Goal: Task Accomplishment & Management: Complete application form

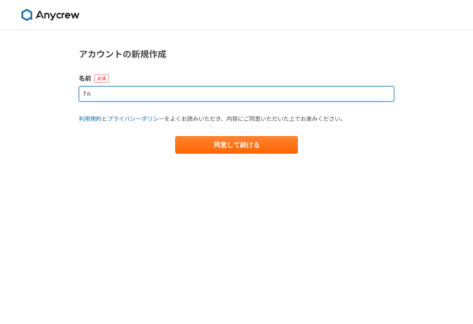
click at [326, 88] on input "f n" at bounding box center [236, 93] width 315 height 15
type input "[PERSON_NAME]"
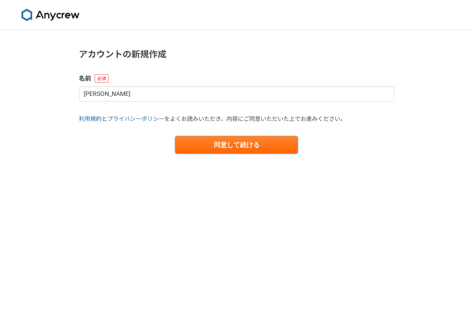
click at [262, 146] on button "同意して続ける" at bounding box center [236, 145] width 123 height 18
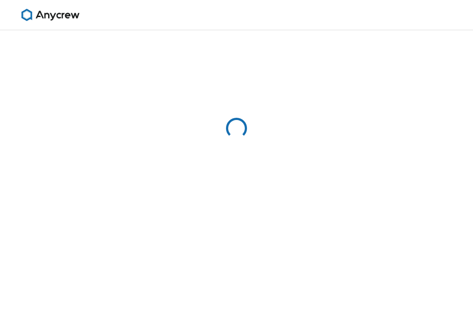
select select "13"
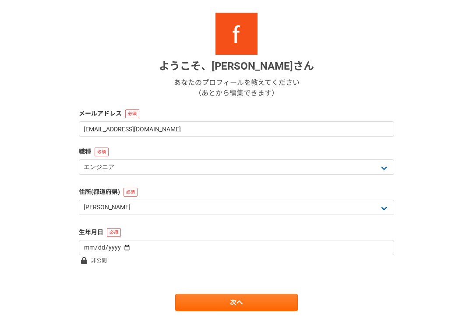
scroll to position [90, 0]
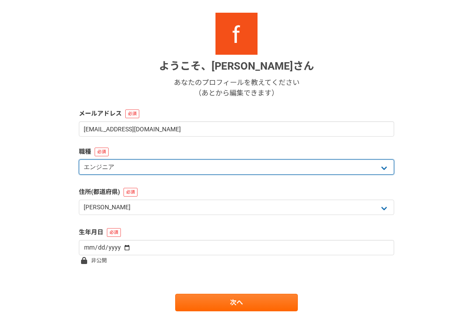
click at [227, 172] on select "エンジニア デザイナー ライター 営業 マーケティング 企画・事業開発 バックオフィス その他" at bounding box center [236, 166] width 315 height 15
select select "4"
click at [209, 169] on select "エンジニア デザイナー ライター 営業 マーケティング 企画・事業開発 バックオフィス その他" at bounding box center [236, 166] width 315 height 15
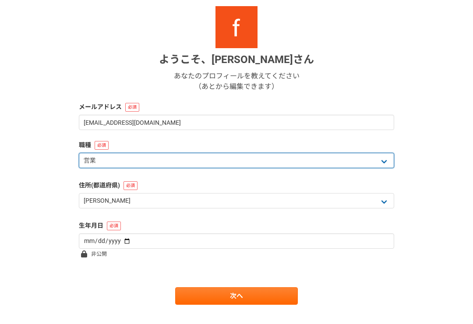
scroll to position [99, 0]
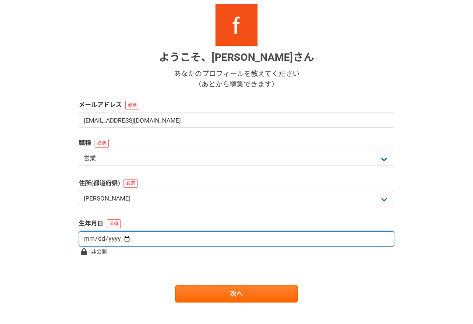
click at [188, 235] on input "date" at bounding box center [236, 238] width 315 height 15
click at [258, 237] on input "[DATE]" at bounding box center [236, 238] width 315 height 15
click at [254, 239] on input "[DATE]" at bounding box center [236, 238] width 315 height 15
type input "[DATE]"
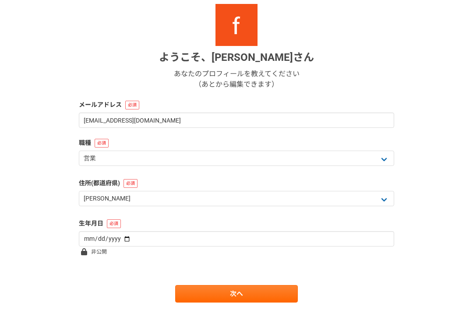
click at [102, 256] on span "非公開" at bounding box center [99, 251] width 16 height 11
click at [92, 252] on span "非公開" at bounding box center [99, 251] width 16 height 11
click at [195, 295] on link "次へ" at bounding box center [236, 294] width 123 height 18
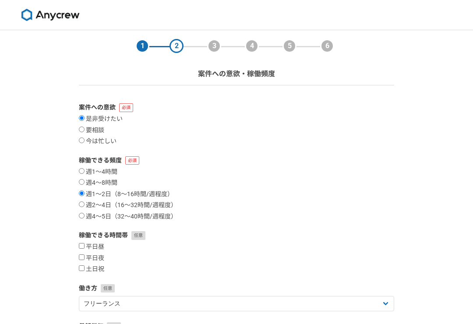
click at [102, 130] on label "要相談" at bounding box center [91, 131] width 25 height 8
click at [85, 130] on input "要相談" at bounding box center [82, 130] width 6 height 6
radio input "true"
click at [101, 273] on label "土日祝" at bounding box center [91, 269] width 25 height 8
click at [85, 271] on input "土日祝" at bounding box center [82, 268] width 6 height 6
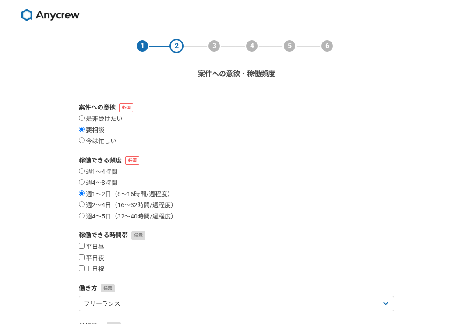
checkbox input "true"
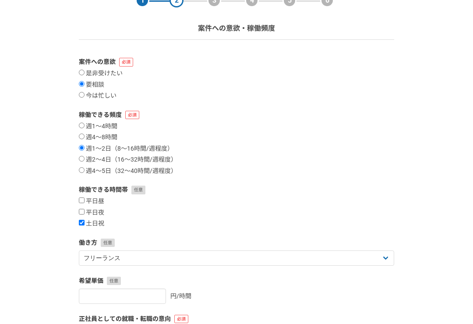
scroll to position [46, 0]
click at [99, 216] on label "平日夜" at bounding box center [91, 213] width 25 height 8
click at [85, 215] on input "平日夜" at bounding box center [82, 212] width 6 height 6
checkbox input "true"
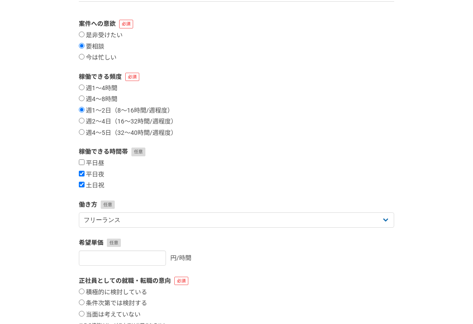
scroll to position [91, 0]
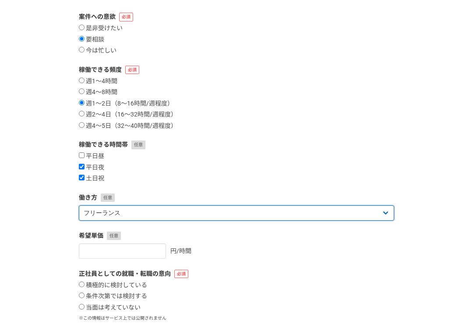
click at [189, 214] on select "フリーランス 副業 その他" at bounding box center [236, 212] width 315 height 15
select select "sidejob"
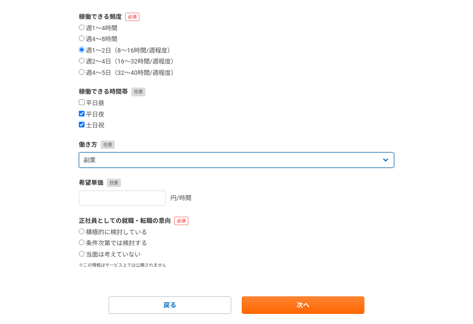
scroll to position [158, 0]
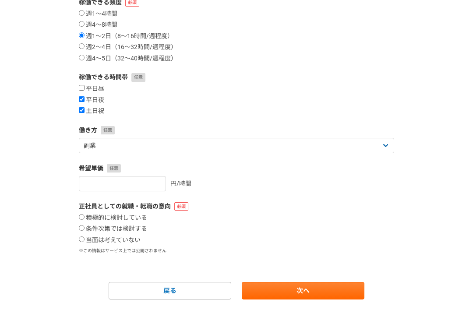
click at [137, 243] on label "当面は考えていない" at bounding box center [110, 240] width 62 height 8
click at [85, 242] on input "当面は考えていない" at bounding box center [82, 239] width 6 height 6
radio input "true"
click at [277, 294] on link "次へ" at bounding box center [303, 291] width 123 height 18
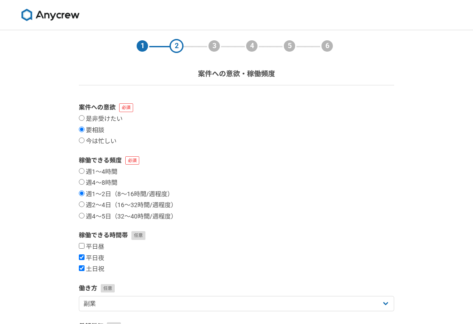
select select
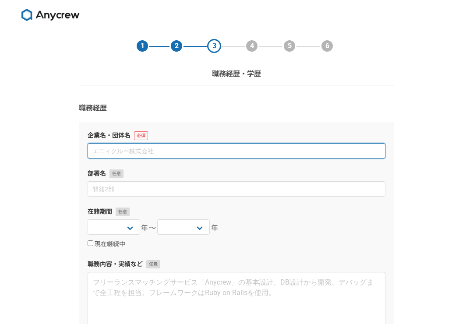
click at [282, 158] on input at bounding box center [237, 150] width 298 height 15
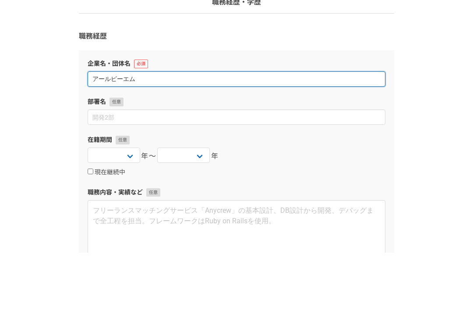
click at [97, 143] on input "アールピーエム" at bounding box center [237, 150] width 298 height 15
type input "株式会社アールピーエム"
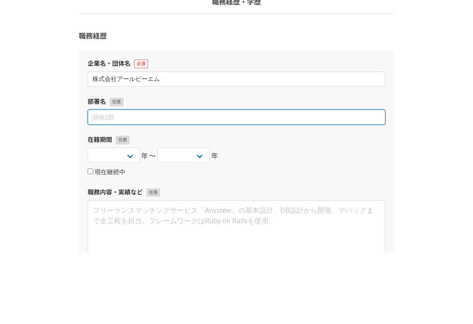
click at [168, 181] on input at bounding box center [237, 188] width 298 height 15
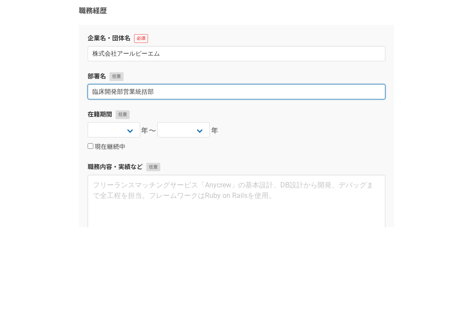
type input "臨床開発部営業統括部"
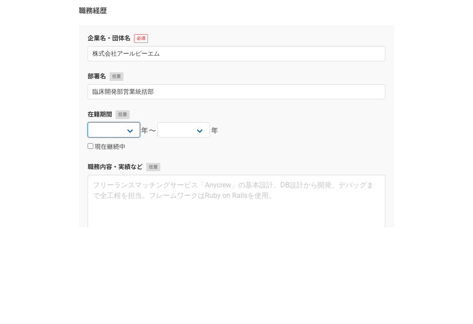
click at [117, 219] on select "[DATE] [DATE] [DATE] [DATE] [DATE] [DATE] [DATE] [DATE] [DATE] [DATE] [DATE] [D…" at bounding box center [114, 226] width 53 height 15
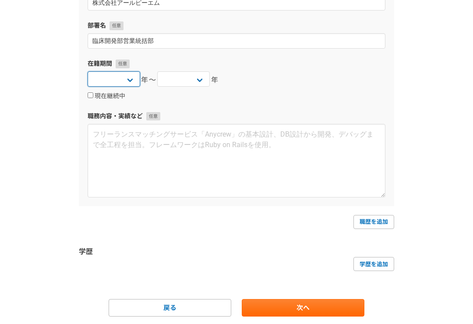
select select "[DATE]"
click at [185, 85] on select "[DATE] [DATE] [DATE] [DATE] [DATE] [DATE] [DATE] [DATE] [DATE] [DATE] [DATE] [D…" at bounding box center [183, 78] width 53 height 15
select select "[DATE]"
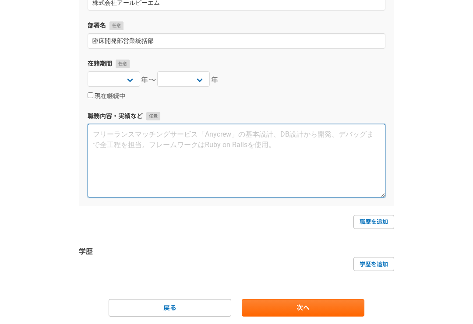
click at [324, 169] on textarea at bounding box center [237, 161] width 298 height 74
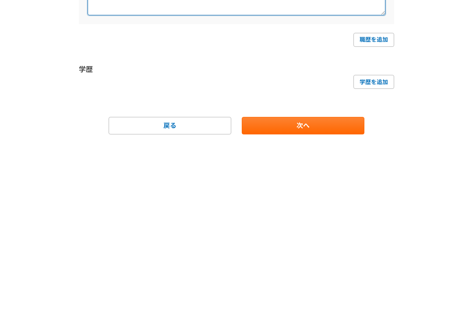
scroll to position [176, 0]
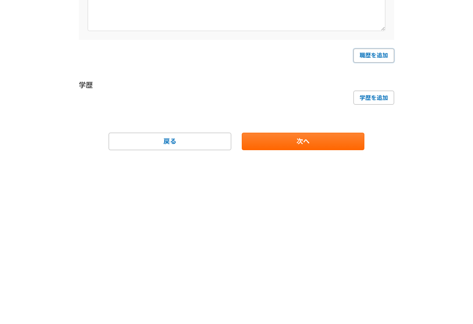
click at [379, 187] on link "職歴を追加" at bounding box center [373, 194] width 41 height 14
select select
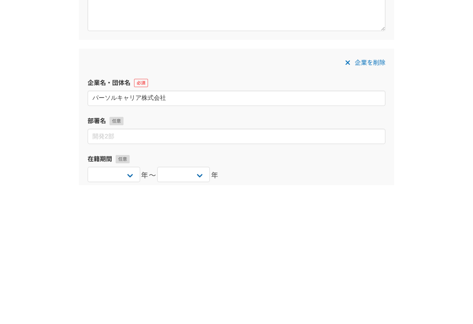
type input "パーソルキャリア株式会社"
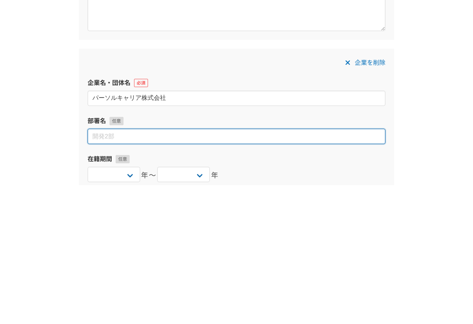
click at [117, 268] on input at bounding box center [237, 275] width 298 height 15
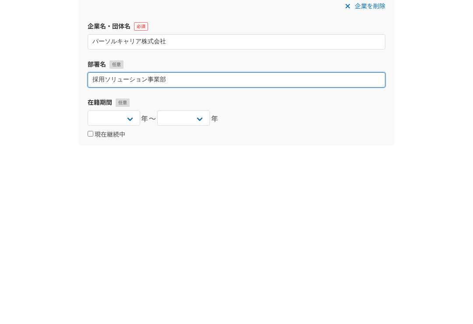
type input "採用ソリューション事業部"
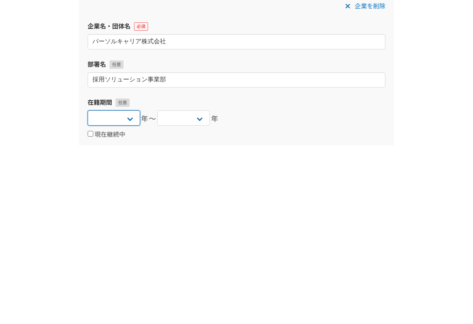
click at [99, 289] on select "[DATE] [DATE] [DATE] [DATE] [DATE] [DATE] [DATE] [DATE] [DATE] [DATE] [DATE] [D…" at bounding box center [114, 296] width 53 height 15
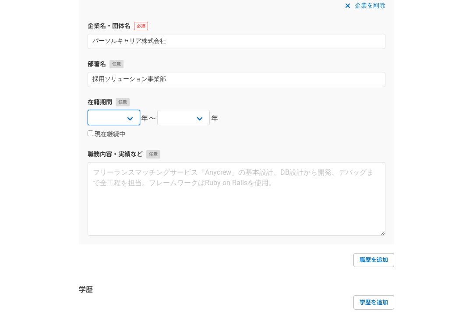
select select "[DATE]"
click at [89, 135] on input "現在継続中" at bounding box center [91, 133] width 6 height 6
checkbox input "true"
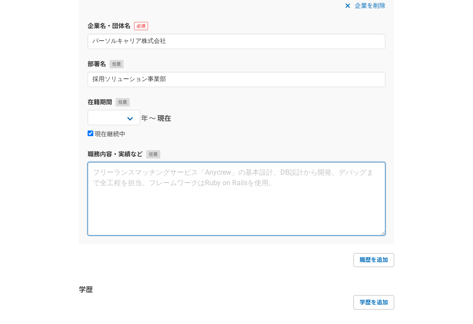
click at [103, 202] on textarea at bounding box center [237, 199] width 298 height 74
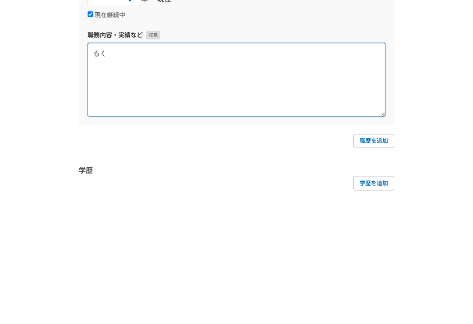
type textarea "る"
type textarea "り"
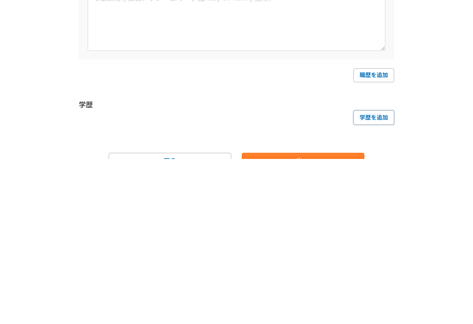
click at [376, 275] on link "学歴を追加" at bounding box center [373, 282] width 41 height 14
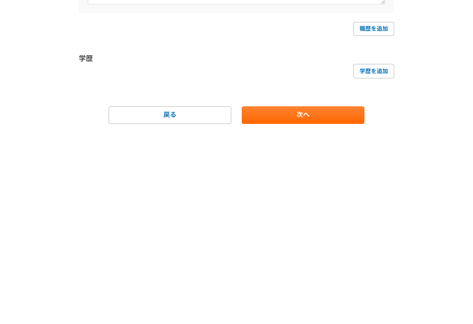
select select
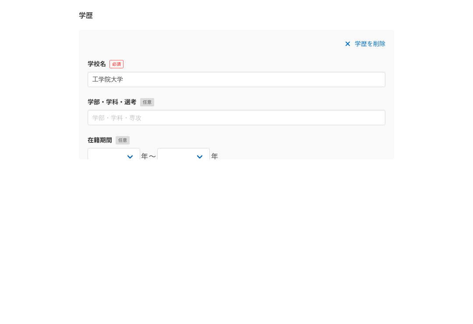
type input "工学院大学"
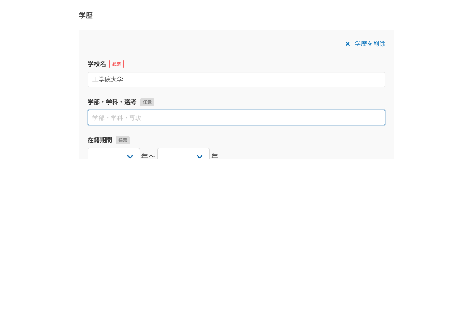
click at [98, 275] on input at bounding box center [237, 282] width 298 height 15
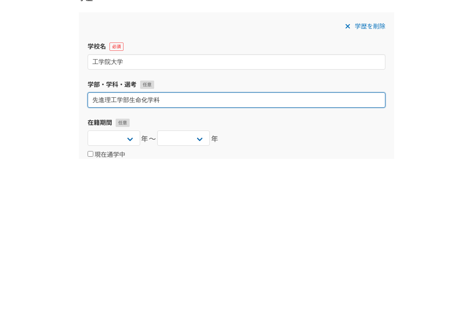
type input "先進理工学部生命化学科"
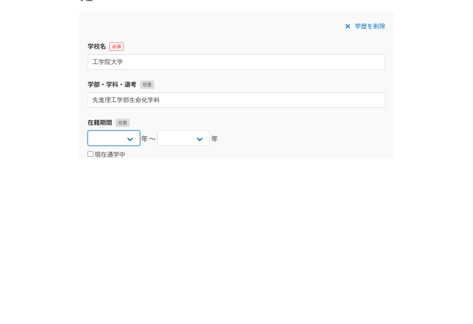
click at [105, 296] on select "[DATE] [DATE] [DATE] [DATE] [DATE] [DATE] [DATE] [DATE] [DATE] [DATE] [DATE] [D…" at bounding box center [114, 303] width 53 height 15
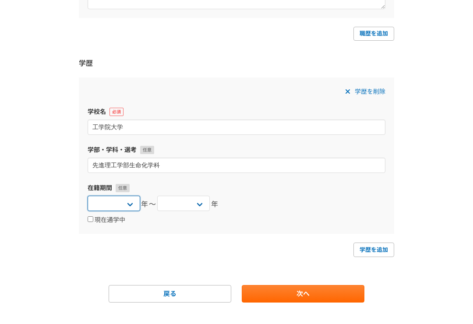
select select "[DATE]"
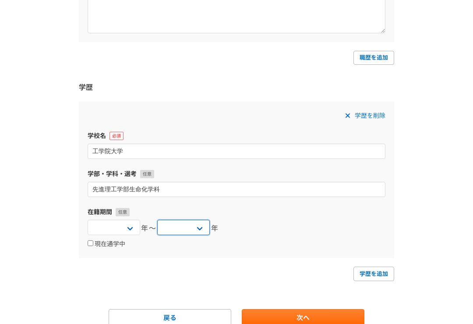
click at [200, 232] on select "[DATE] [DATE] [DATE] [DATE] [DATE] [DATE] [DATE] [DATE] [DATE] [DATE] [DATE] [D…" at bounding box center [183, 227] width 53 height 15
select select "[DATE]"
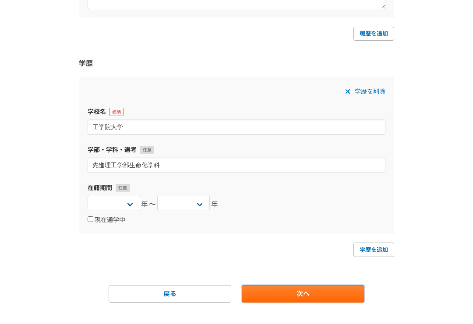
click at [296, 300] on link "次へ" at bounding box center [303, 294] width 123 height 18
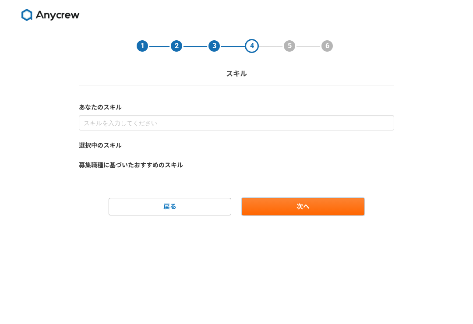
scroll to position [0, 0]
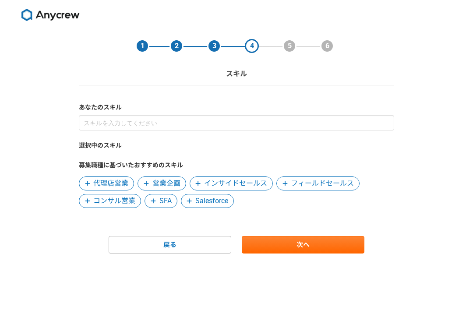
click at [166, 185] on span "営業企画" at bounding box center [166, 183] width 28 height 11
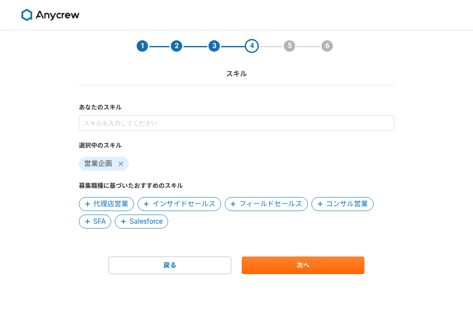
click at [143, 224] on span "Salesforce" at bounding box center [146, 221] width 33 height 11
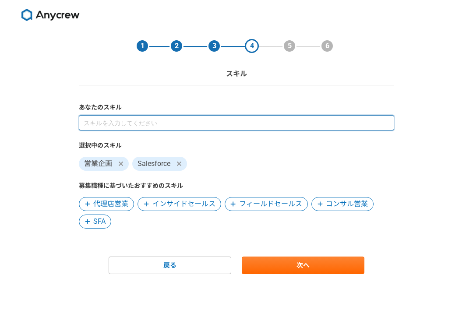
click at [82, 130] on input at bounding box center [236, 122] width 315 height 15
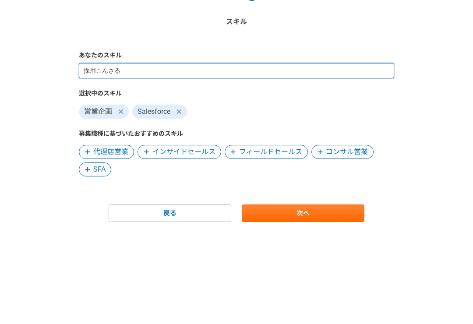
type input "採用コンサルティング"
type input "派遣"
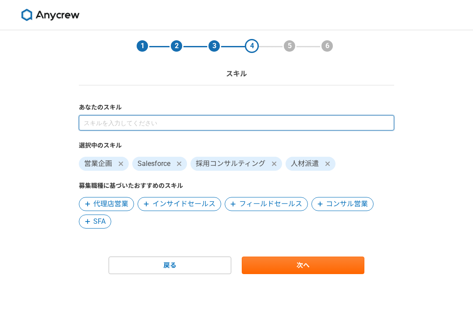
click at [263, 124] on input at bounding box center [236, 122] width 315 height 15
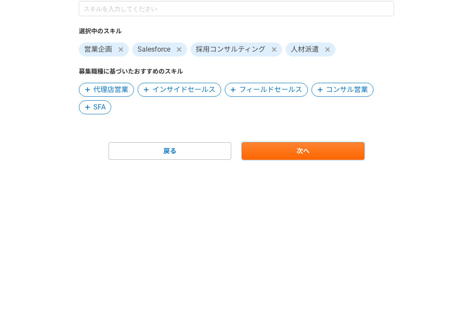
click at [338, 257] on link "次へ" at bounding box center [303, 266] width 123 height 18
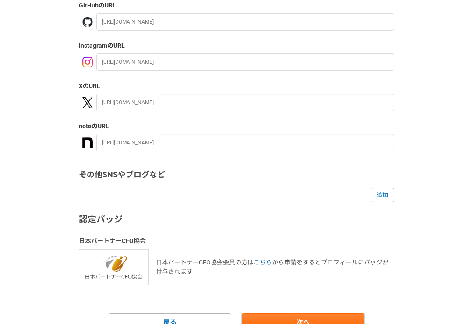
scroll to position [143, 0]
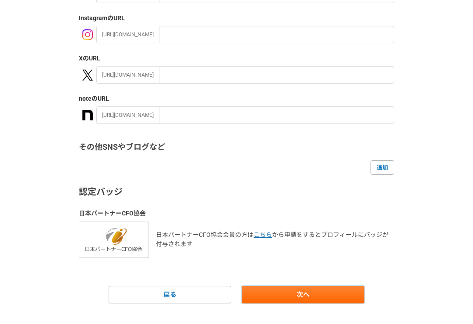
click at [288, 289] on link "次へ" at bounding box center [303, 295] width 123 height 18
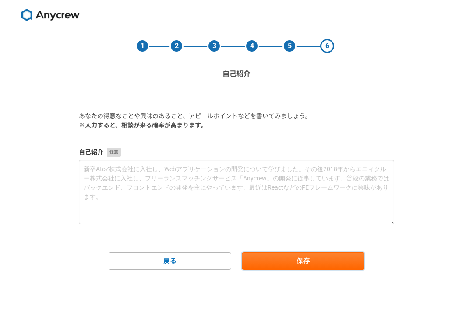
click at [282, 266] on button "保存" at bounding box center [303, 261] width 123 height 18
